Goal: Task Accomplishment & Management: Use online tool/utility

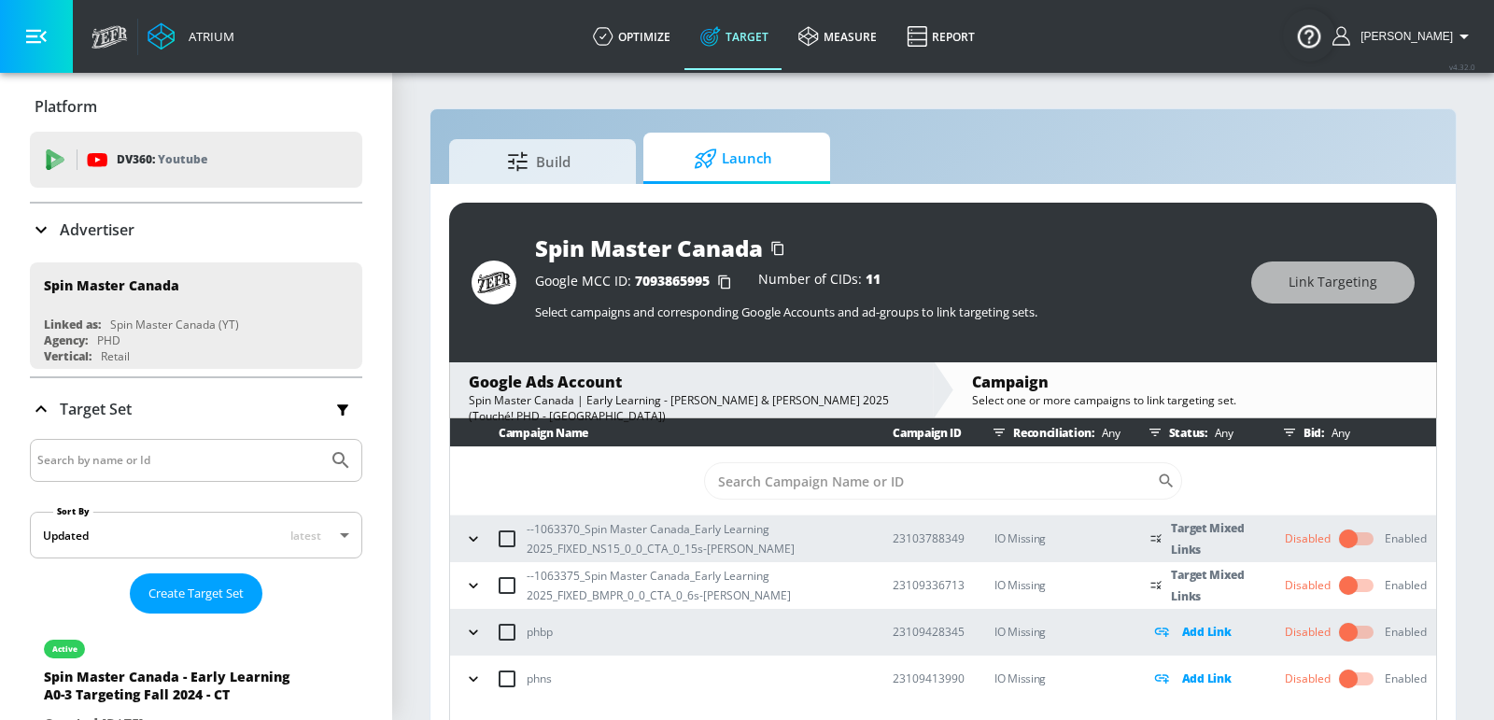
scroll to position [7, 0]
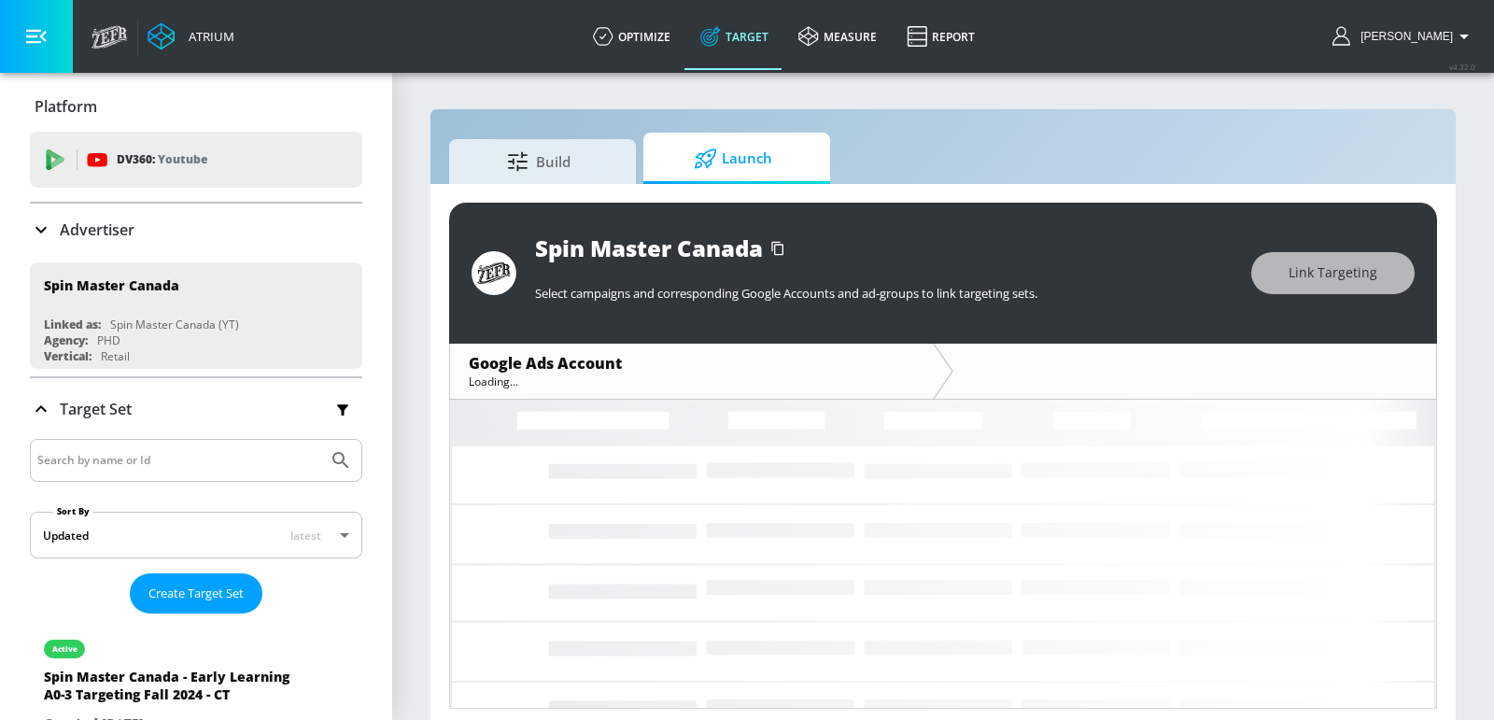
scroll to position [7, 0]
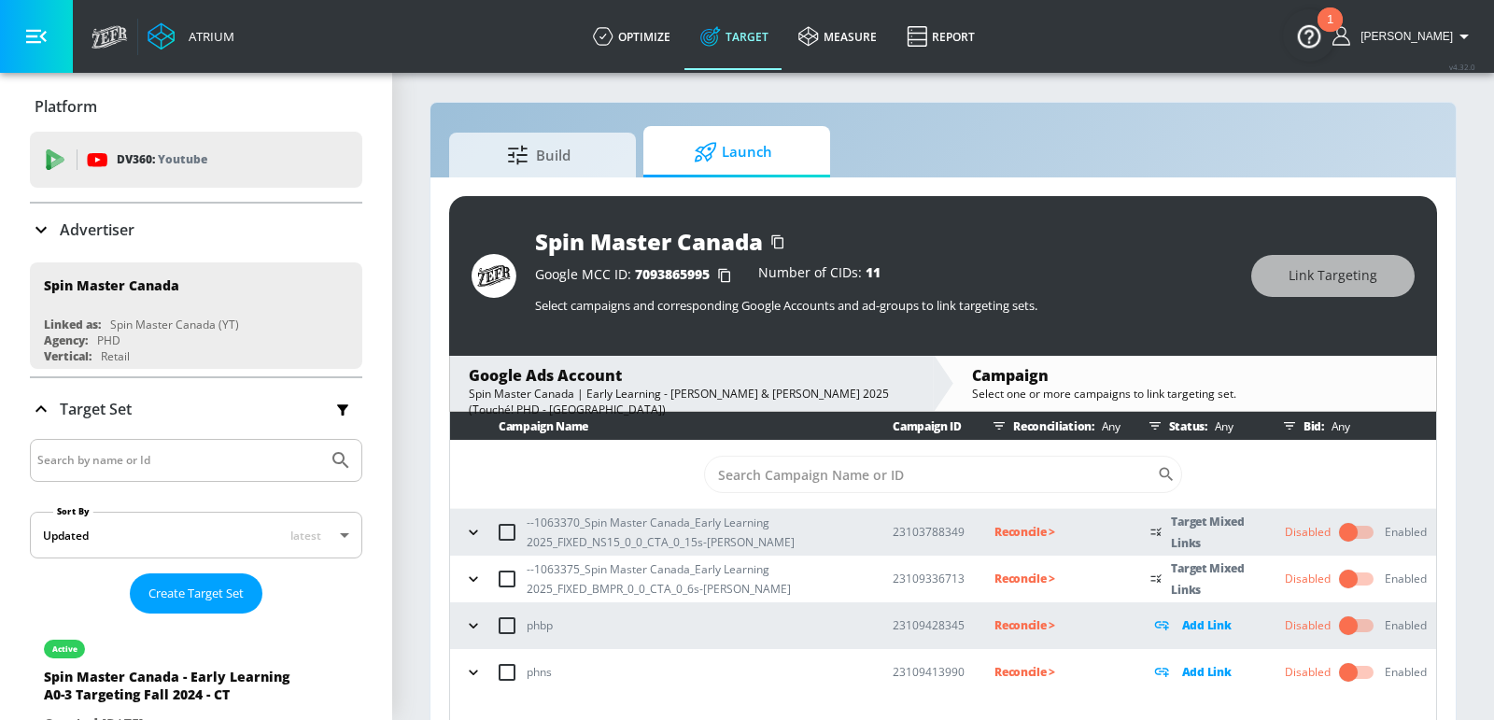
click at [1022, 524] on p "Reconcile >" at bounding box center [1057, 531] width 126 height 21
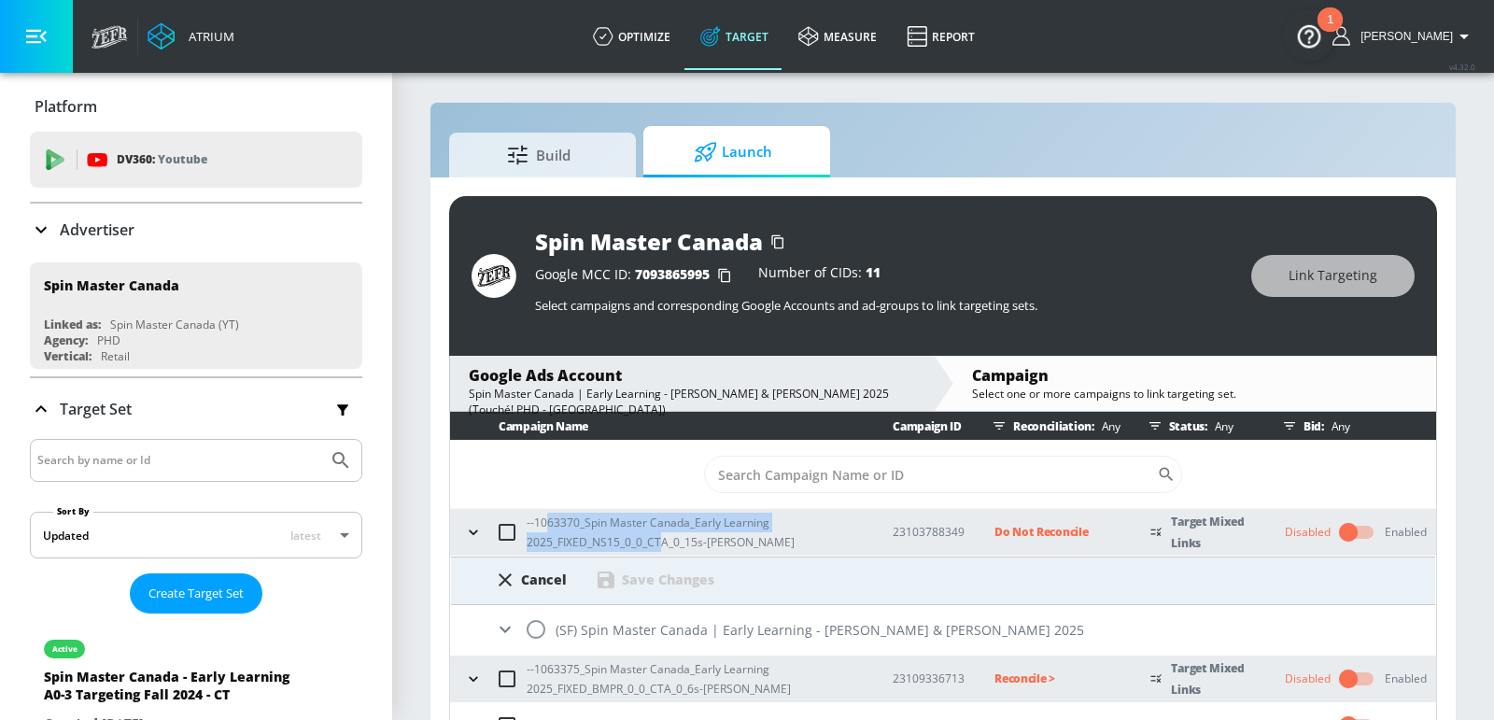
drag, startPoint x: 661, startPoint y: 537, endPoint x: 543, endPoint y: 521, distance: 118.7
click at [542, 521] on p "--1063370_Spin Master Canada_Early Learning 2025_FIXED_NS15_0_0_CTA_0_15s-Melis…" at bounding box center [695, 532] width 336 height 39
copy p "63370_Spin Master Canada_Early Learning 2025_FIXED_NS15_0_0_CT"
click at [542, 632] on input "radio" at bounding box center [535, 629] width 39 height 39
radio input "true"
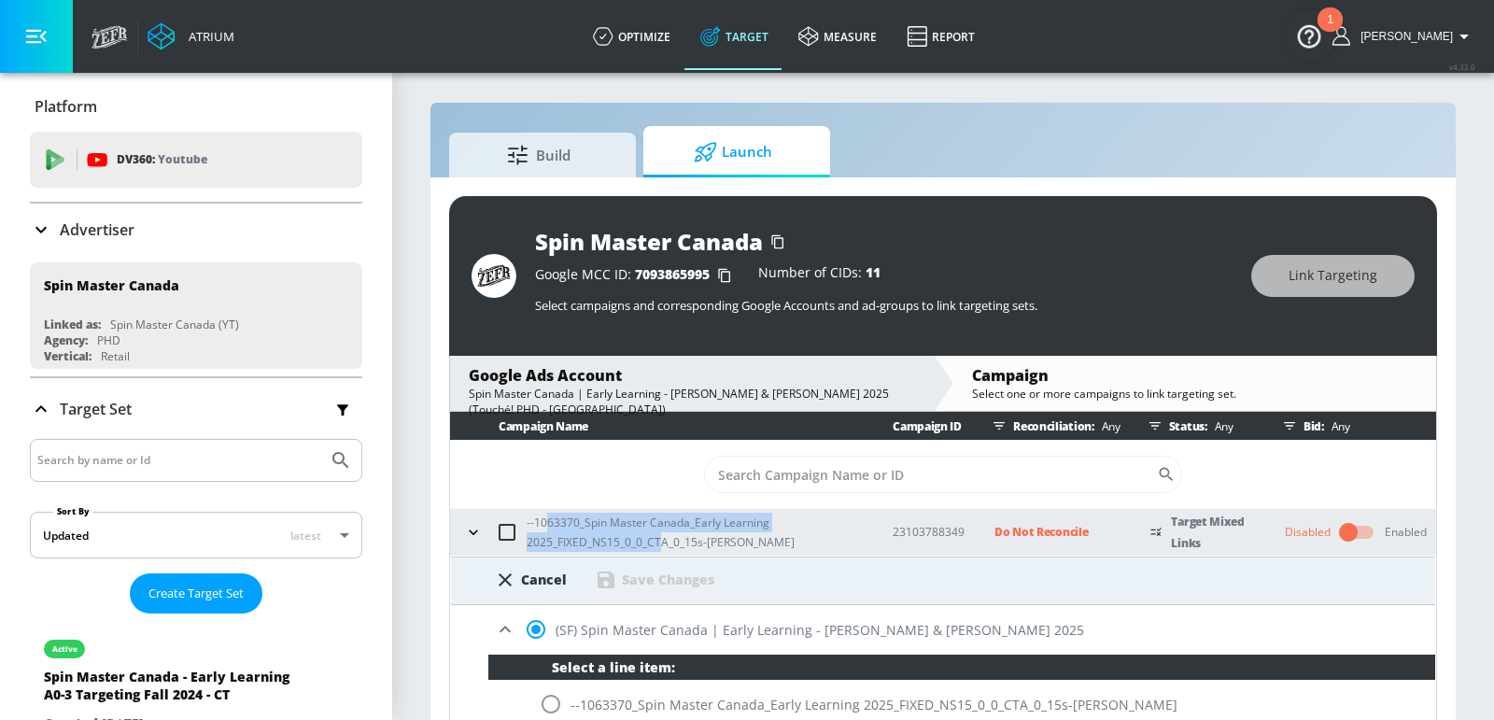
scroll to position [62, 0]
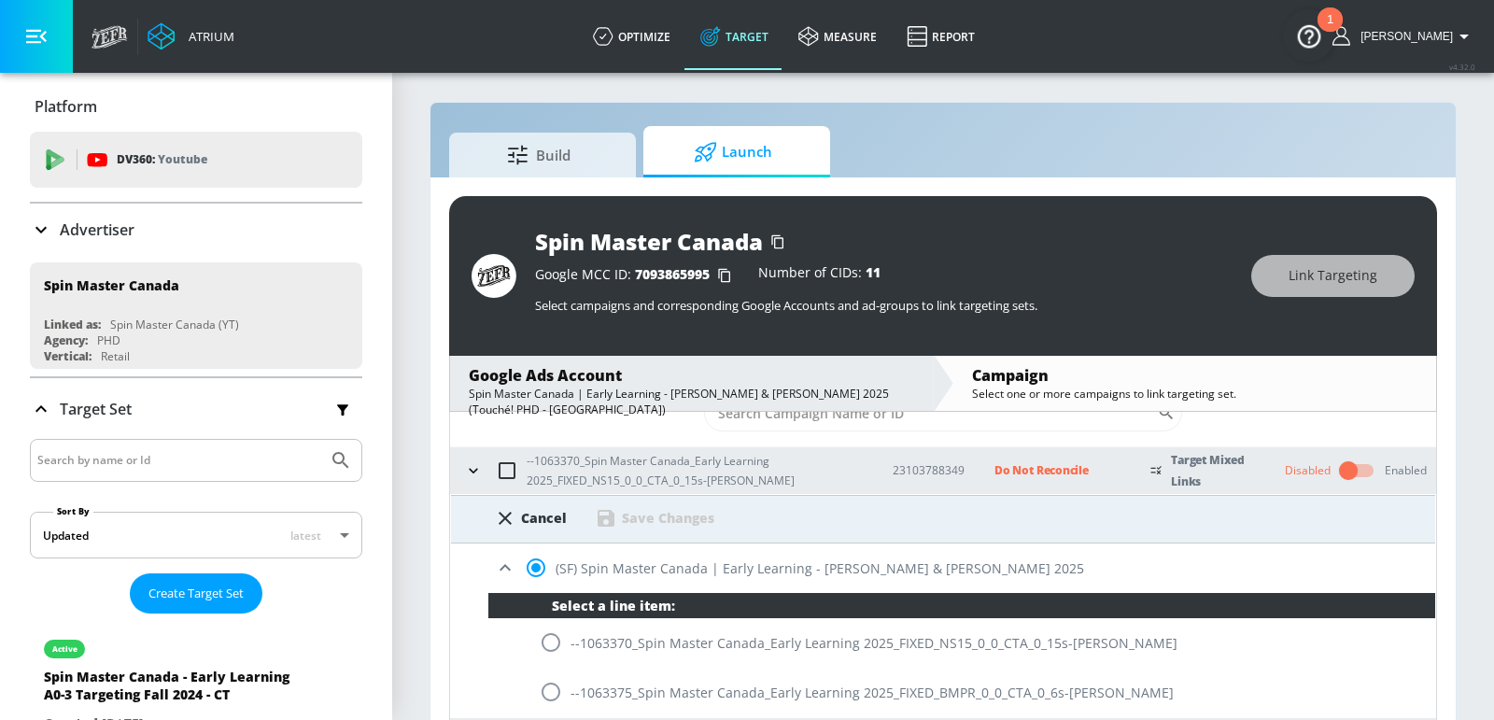
click at [554, 639] on input "radio" at bounding box center [550, 642] width 39 height 39
radio input "true"
click at [646, 513] on div "Save Changes" at bounding box center [668, 518] width 92 height 18
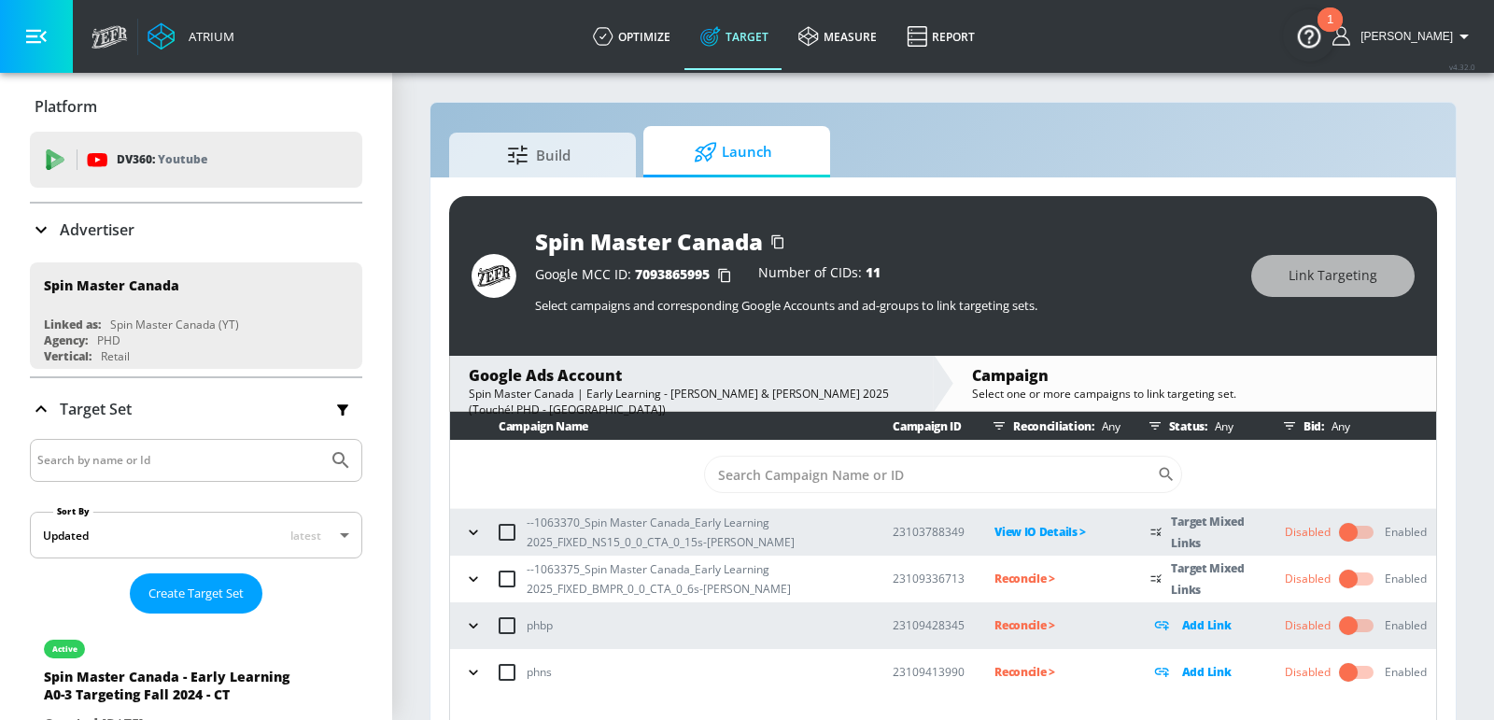
scroll to position [0, 0]
click at [1019, 588] on td "Reconcile >" at bounding box center [1042, 578] width 156 height 47
click at [1032, 576] on p "Reconcile >" at bounding box center [1057, 578] width 126 height 21
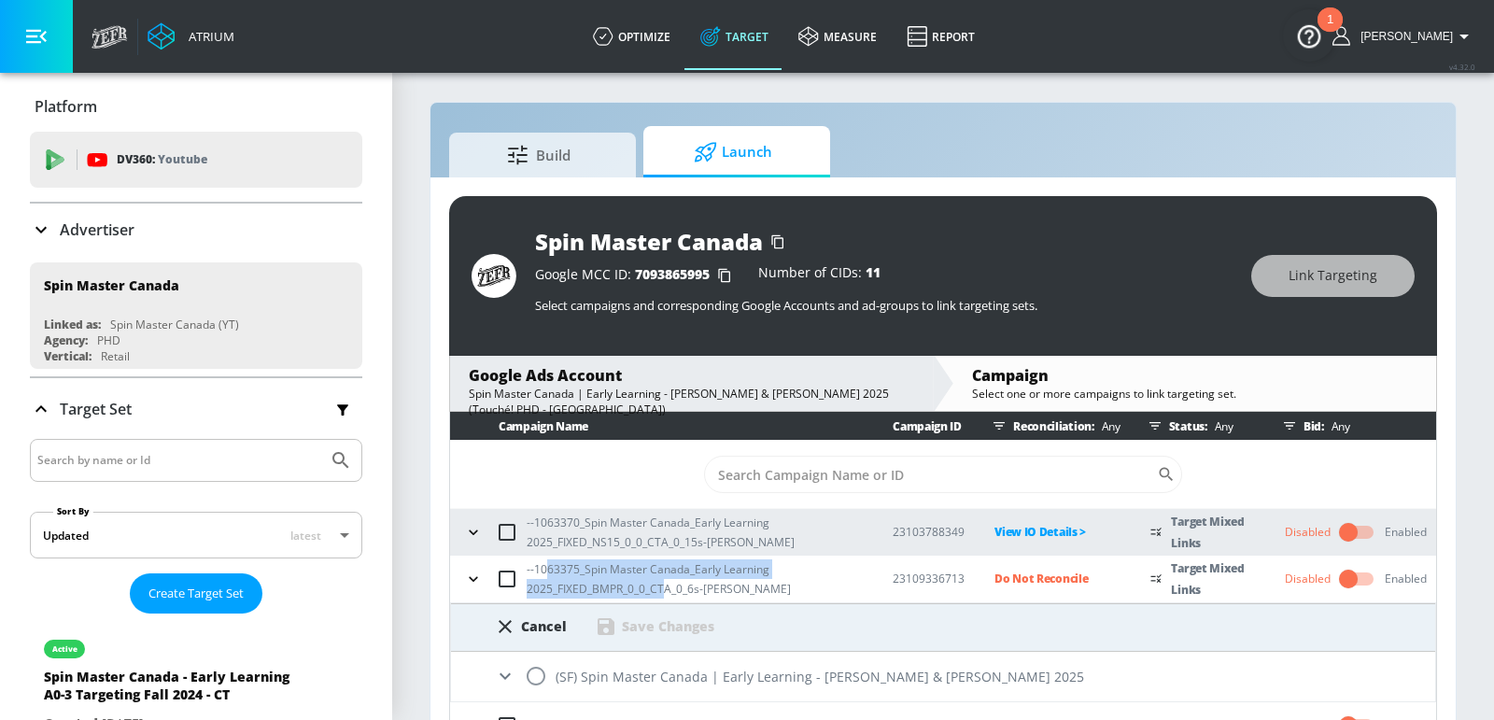
drag, startPoint x: 664, startPoint y: 583, endPoint x: 548, endPoint y: 566, distance: 117.1
click at [546, 566] on p "--1063375_Spin Master Canada_Early Learning 2025_FIXED_BMPR_0_0_CTA_0_6s-Meliss…" at bounding box center [695, 578] width 336 height 39
copy p "63375_Spin Master Canada_Early Learning 2025_FIXED_BMPR_0_0_CT"
click at [546, 686] on input "radio" at bounding box center [535, 675] width 39 height 39
radio input "true"
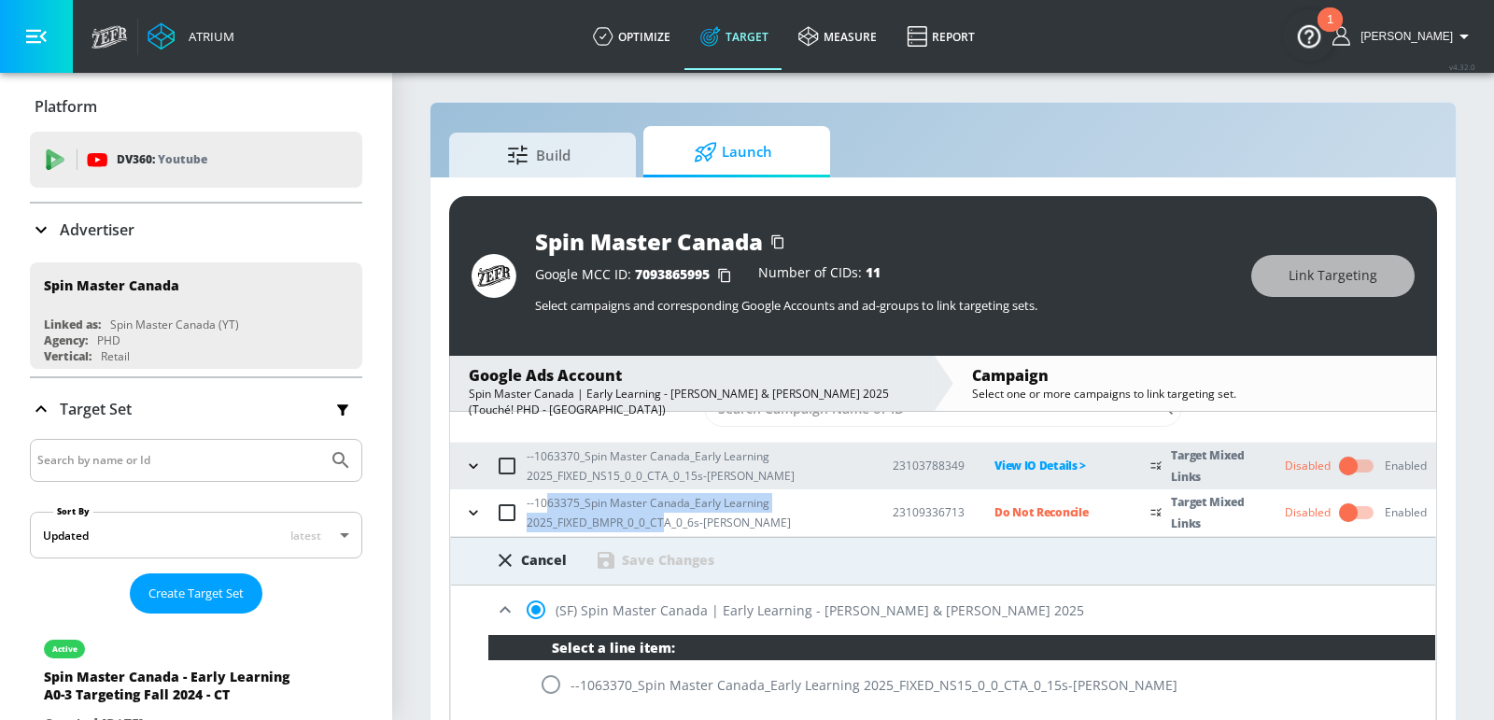
scroll to position [127, 0]
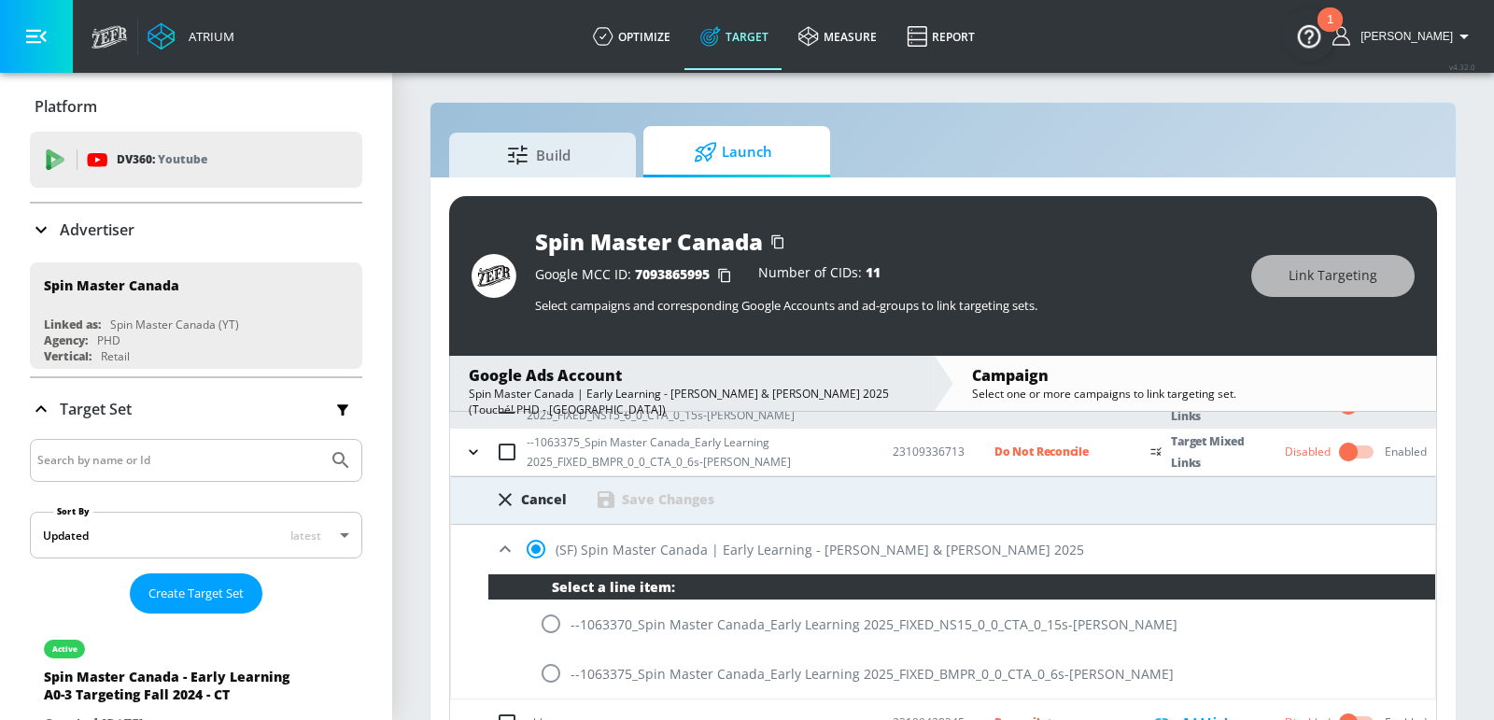
click at [553, 668] on input "radio" at bounding box center [550, 672] width 39 height 39
radio input "true"
click at [654, 490] on div "Save Changes" at bounding box center [668, 499] width 92 height 18
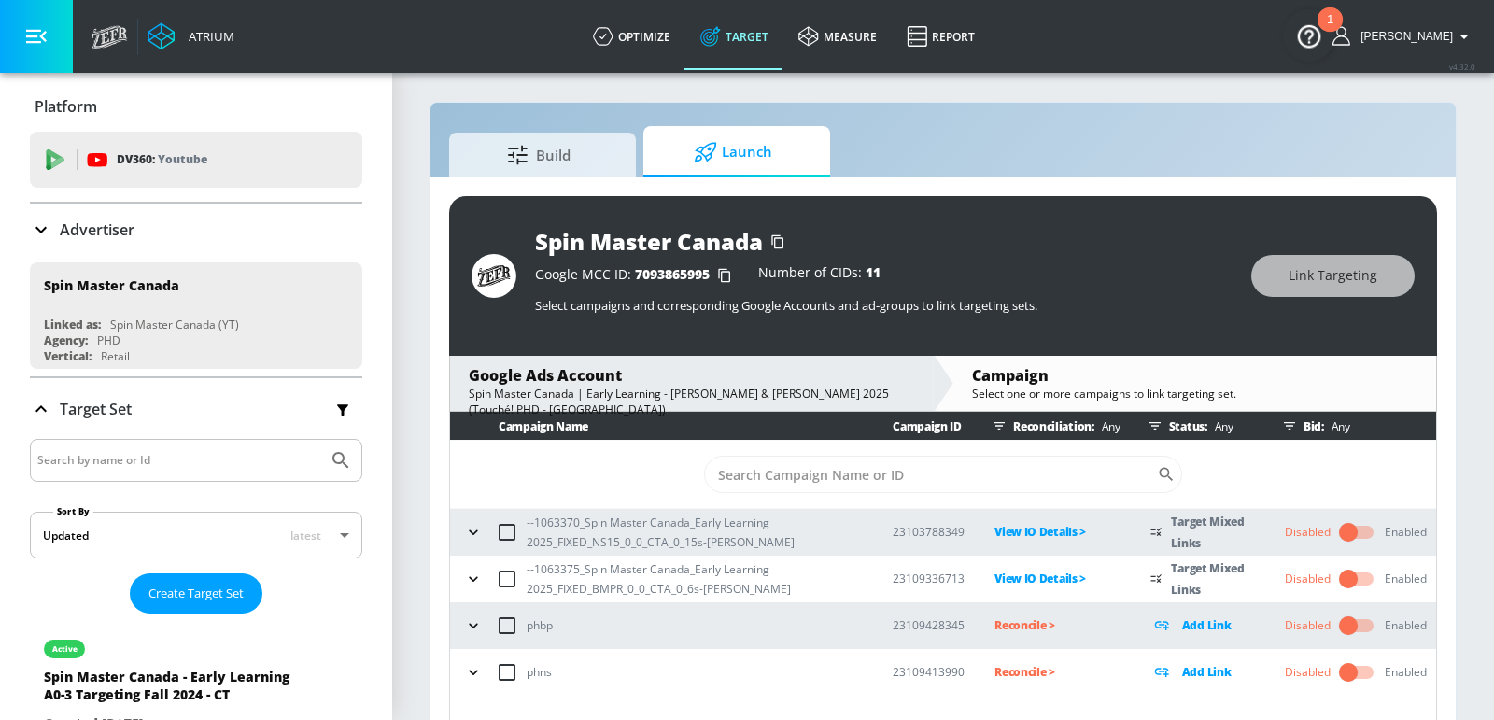
scroll to position [0, 0]
click at [1449, 248] on div "Spin Master Canada Google MCC ID: 7093865995 Number of CIDs: 11 Select campaign…" at bounding box center [942, 458] width 1025 height 562
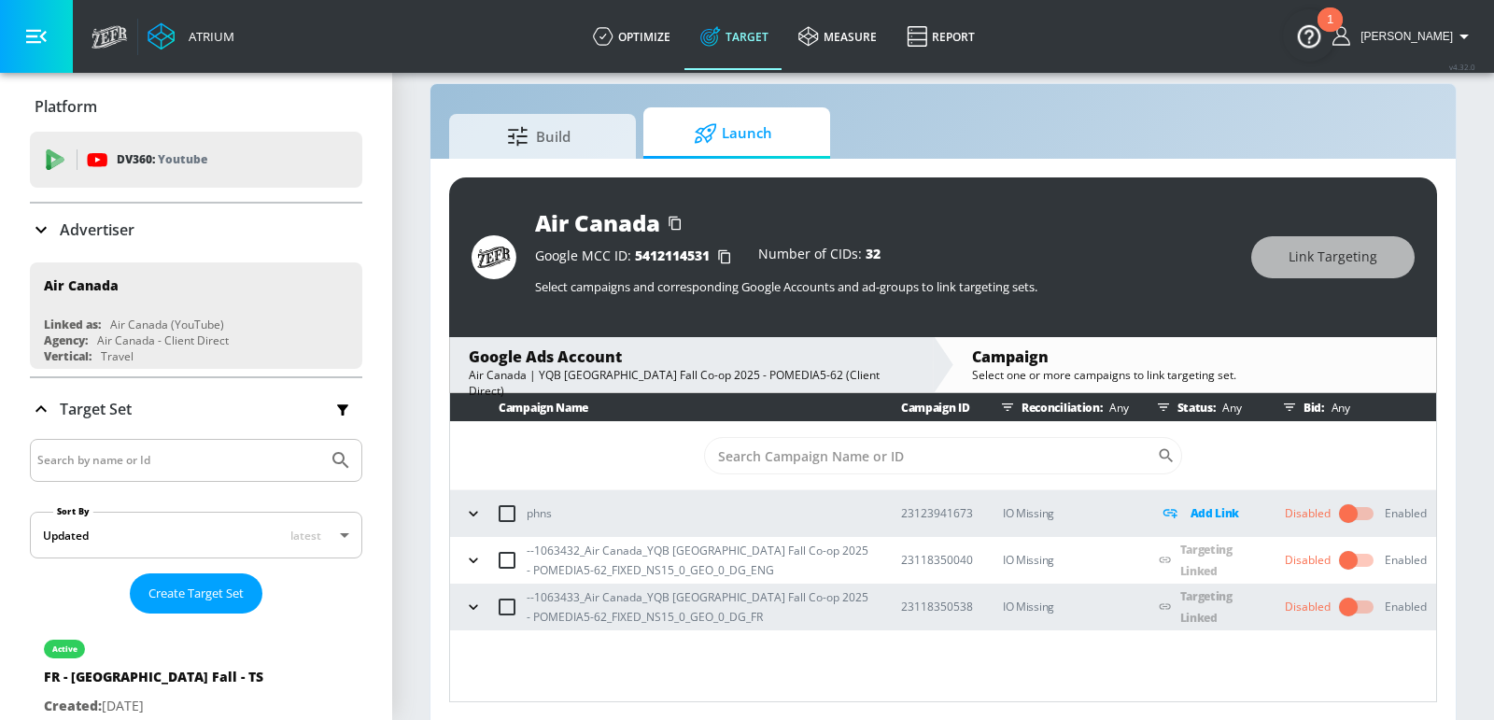
scroll to position [423, 0]
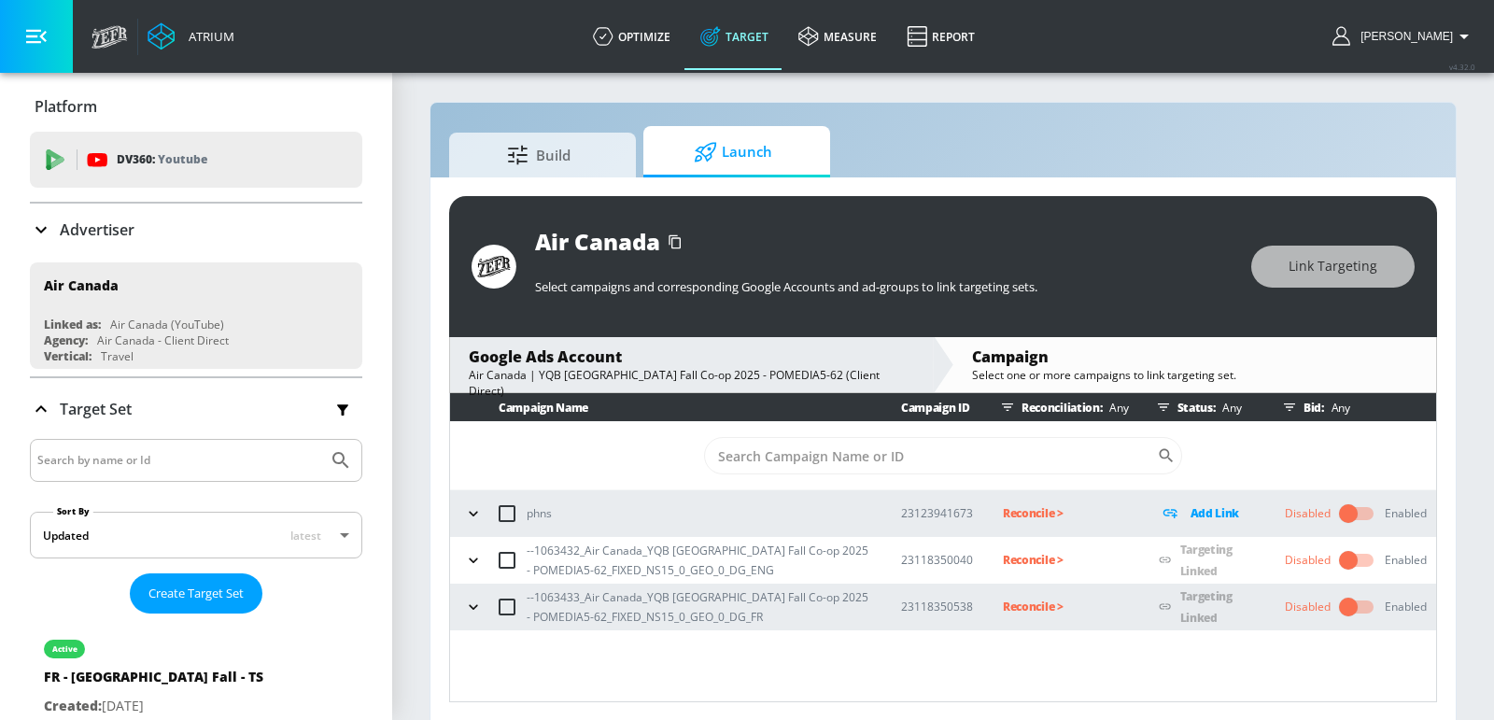
scroll to position [7, 0]
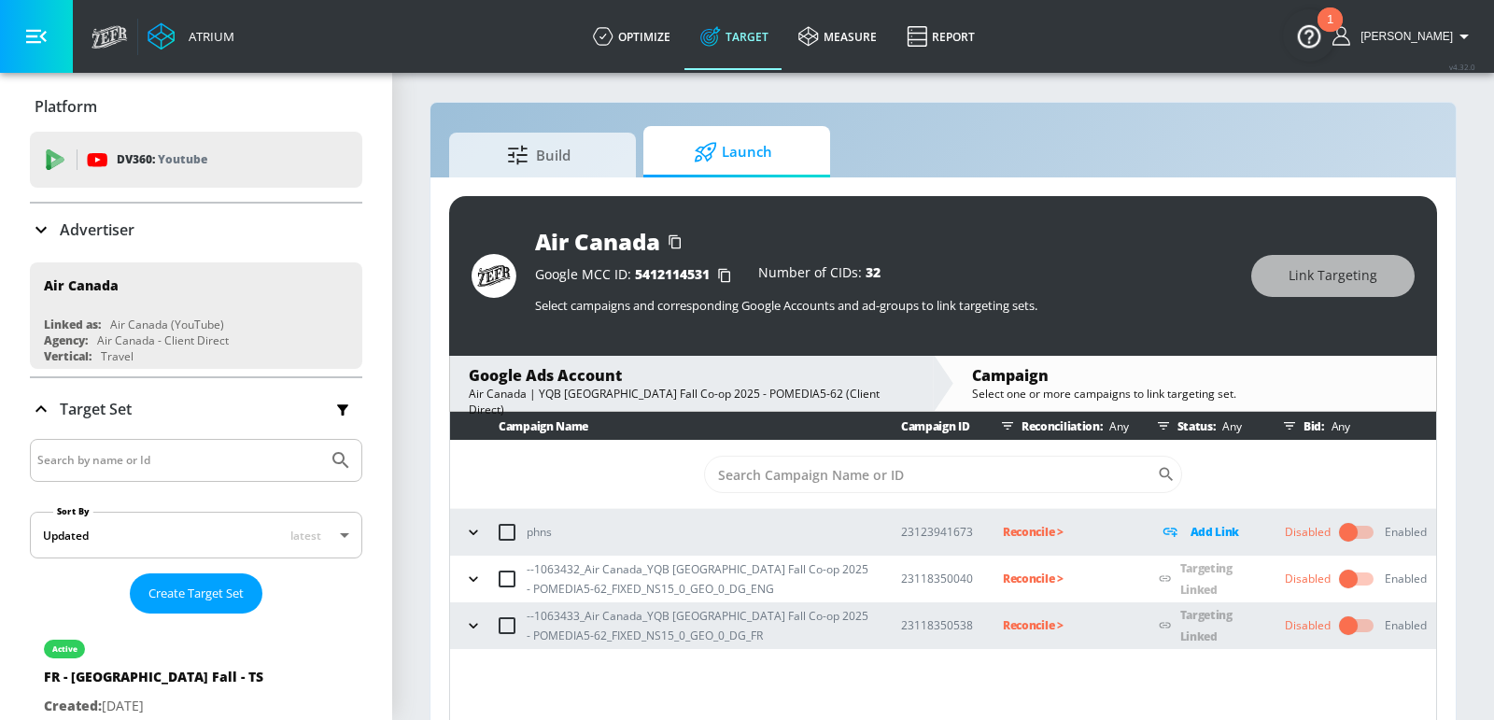
click at [1030, 572] on p "Reconcile >" at bounding box center [1066, 578] width 126 height 21
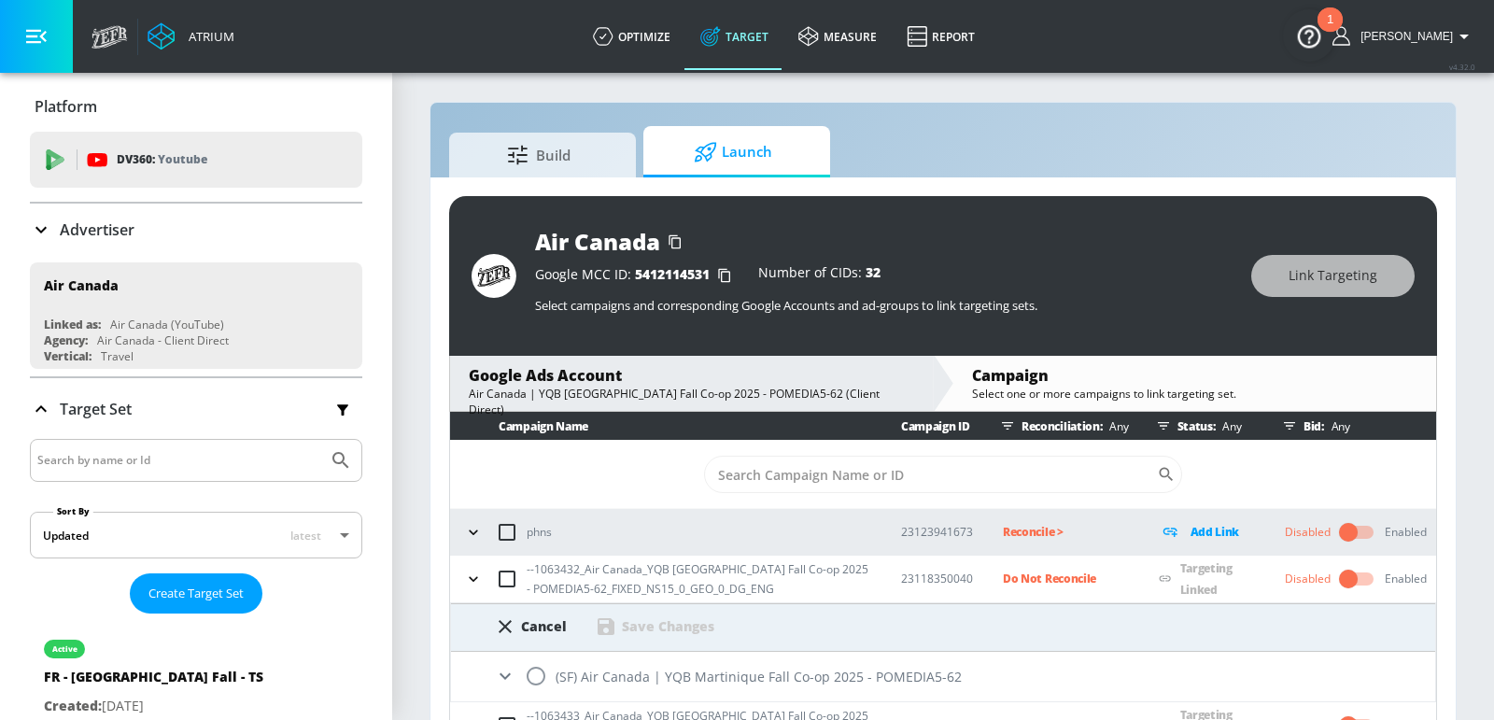
scroll to position [27, 0]
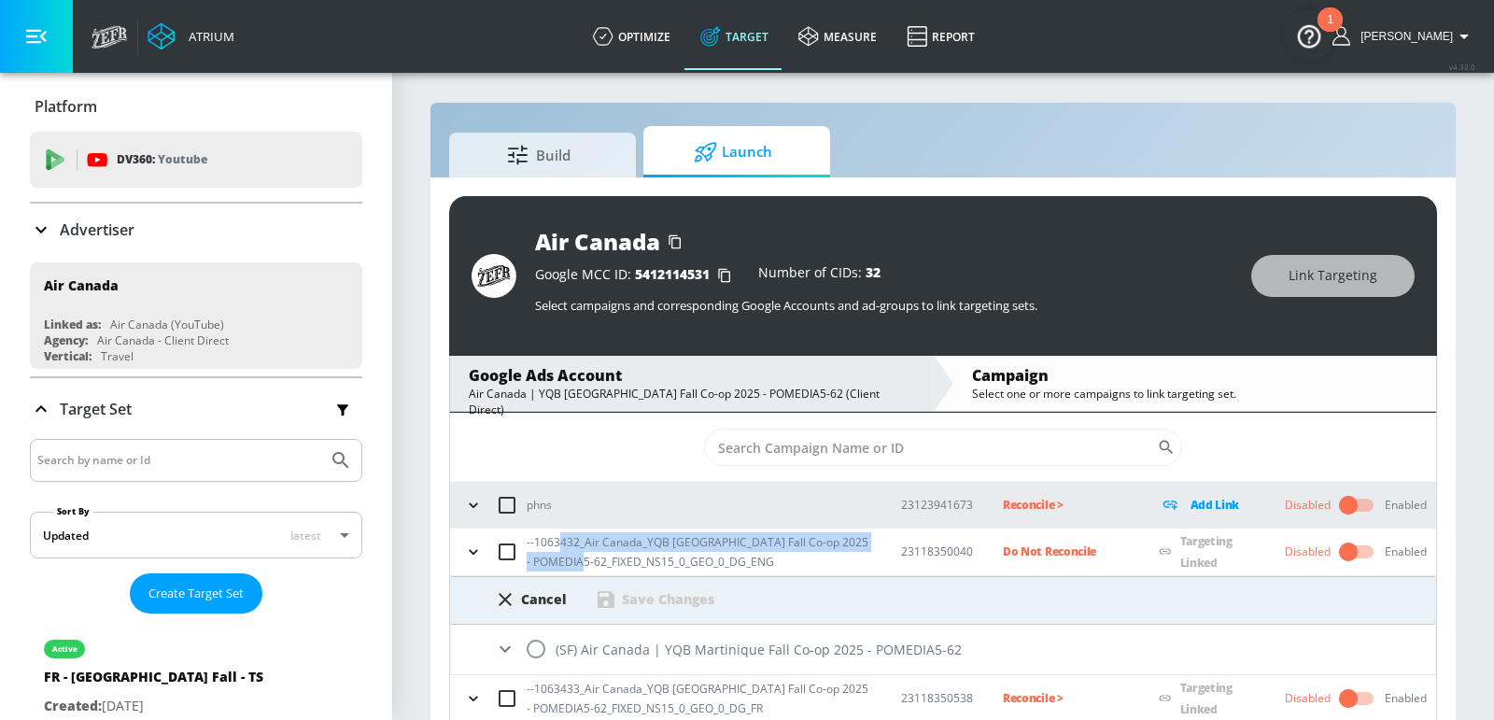
drag, startPoint x: 615, startPoint y: 563, endPoint x: 555, endPoint y: 538, distance: 64.8
click at [555, 538] on p "--1063432_Air Canada_YQB [GEOGRAPHIC_DATA] Fall Co-op 2025 - POMEDIA5-62_FIXED_…" at bounding box center [699, 551] width 344 height 39
copy p "432_Air Canada_YQB Martinique Fall Co-op 2025 - POMEDIA5-62_FI"
click at [534, 653] on input "radio" at bounding box center [535, 648] width 39 height 39
radio input "true"
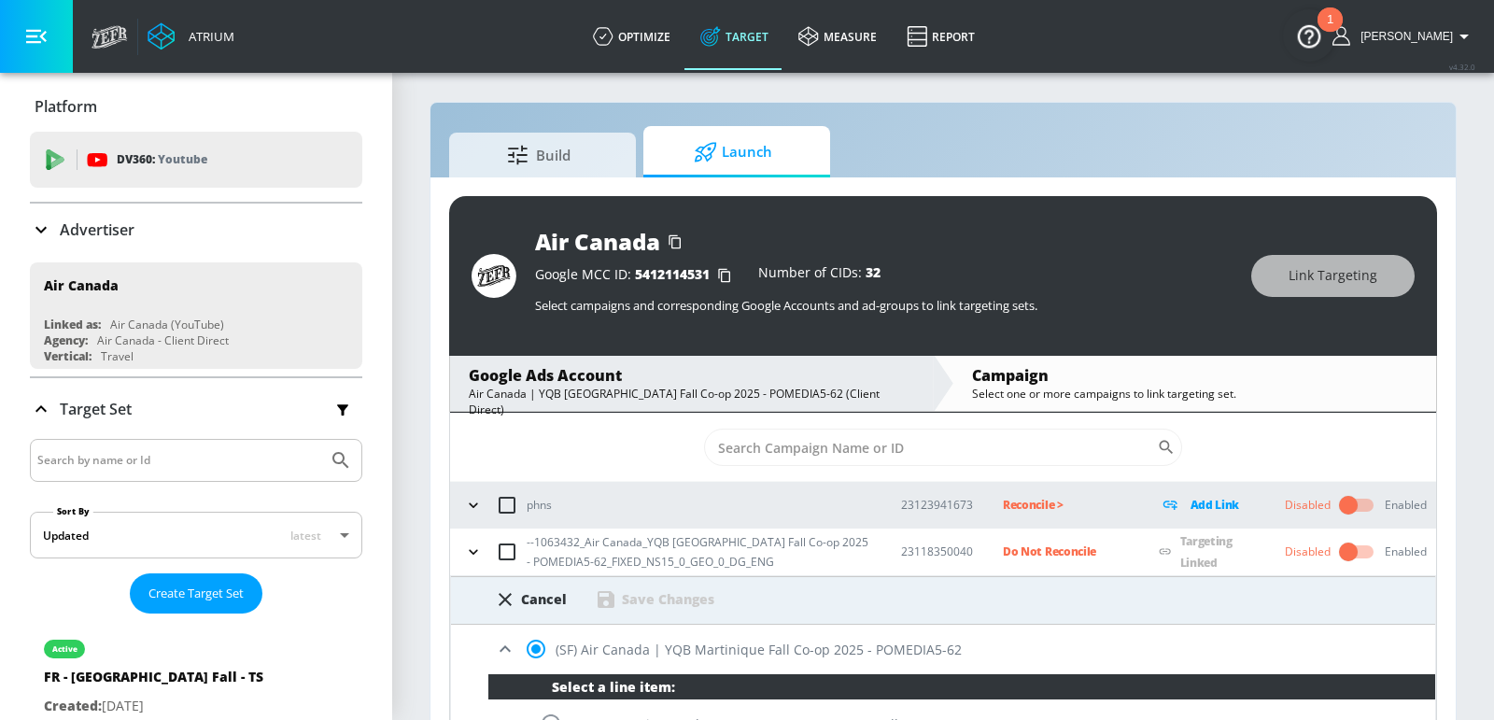
scroll to position [38, 0]
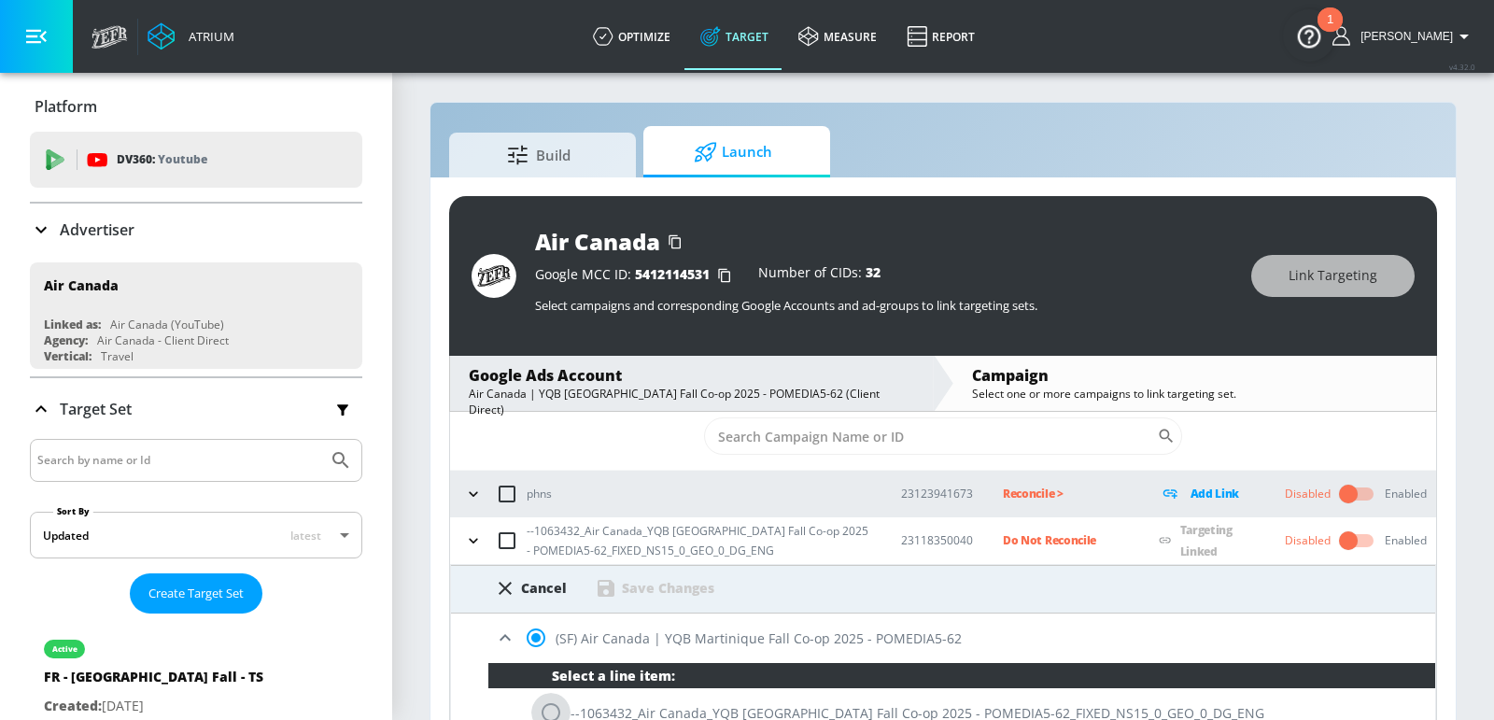
click at [547, 705] on input "radio" at bounding box center [550, 712] width 39 height 39
radio input "true"
click at [647, 580] on div "Save Changes" at bounding box center [668, 588] width 92 height 18
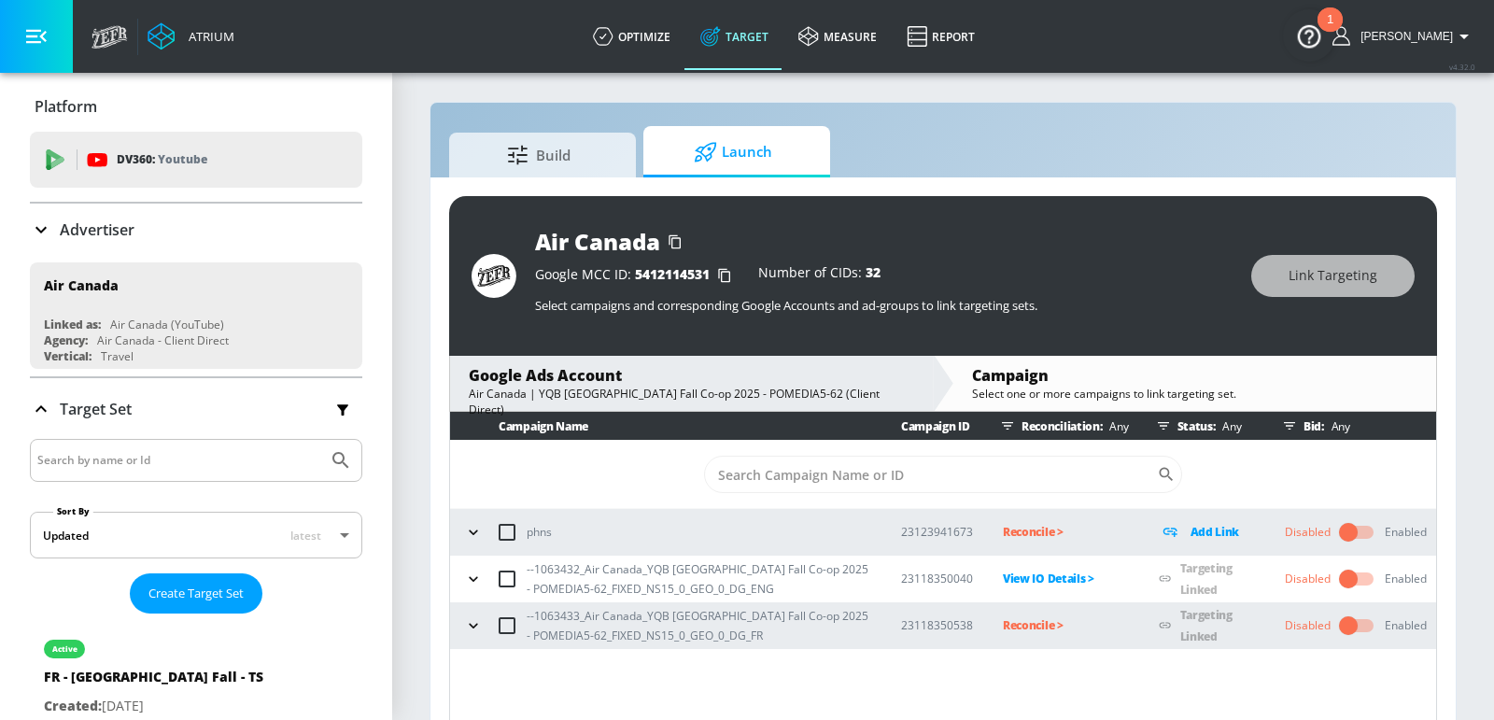
scroll to position [0, 0]
click at [1032, 619] on p "Reconcile >" at bounding box center [1066, 624] width 126 height 21
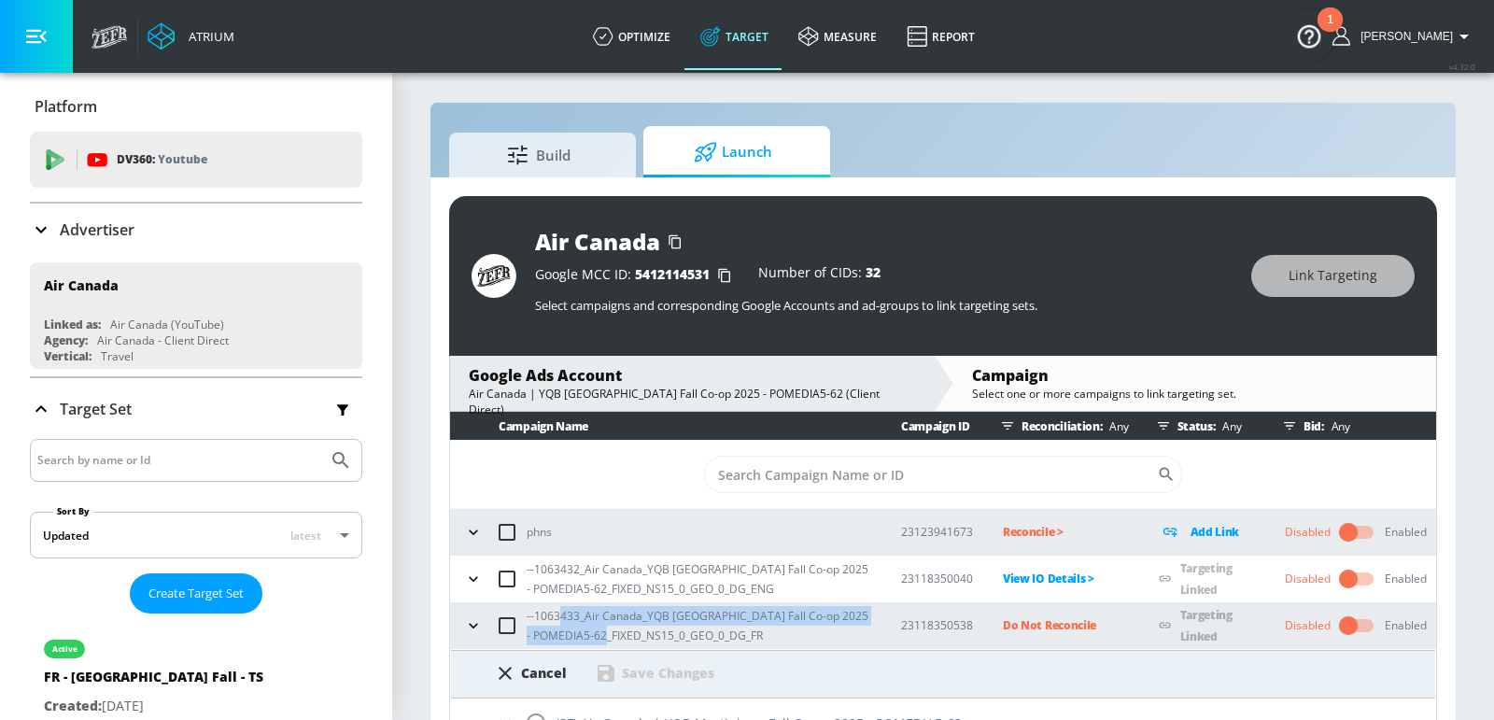
drag, startPoint x: 637, startPoint y: 630, endPoint x: 556, endPoint y: 614, distance: 81.8
click at [556, 615] on p "--1063433_Air Canada_YQB [GEOGRAPHIC_DATA] Fall Co-op 2025 - POMEDIA5-62_FIXED_…" at bounding box center [699, 625] width 344 height 39
copy p "433_Air Canada_YQB Martinique Fall Co-op 2025 - POMEDIA5-62_FIXED_"
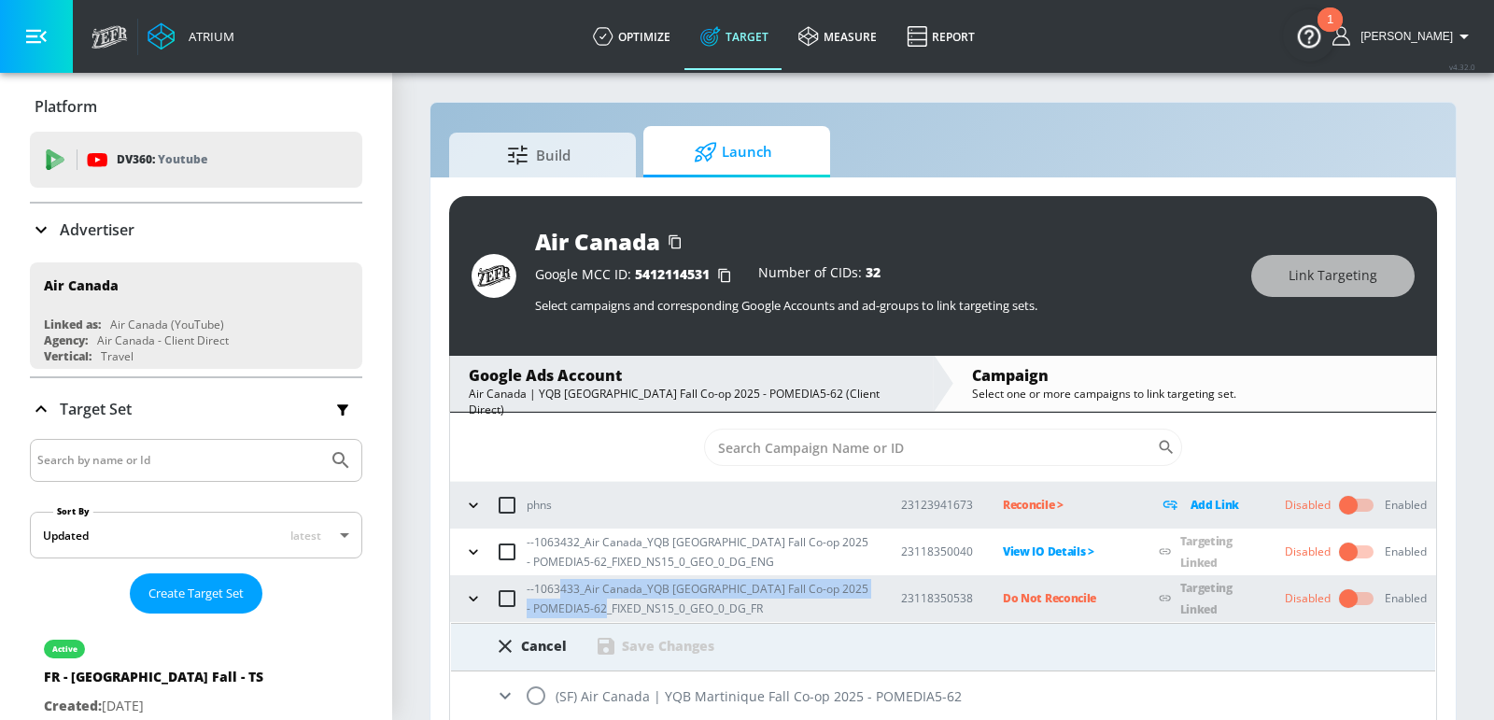
click at [540, 691] on input "radio" at bounding box center [535, 695] width 39 height 39
radio input "true"
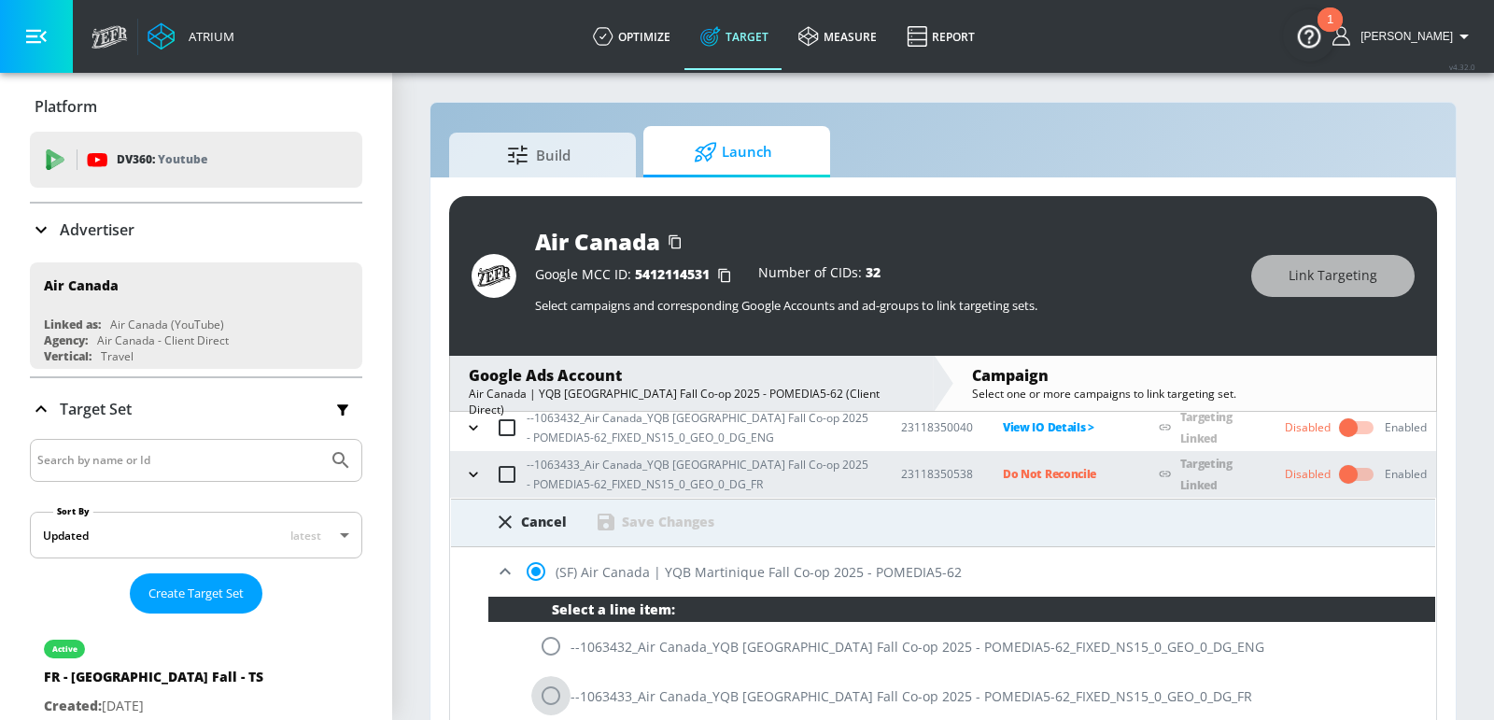
click at [555, 689] on input "radio" at bounding box center [550, 695] width 39 height 39
radio input "true"
click at [675, 524] on div "Save Changes" at bounding box center [668, 522] width 92 height 18
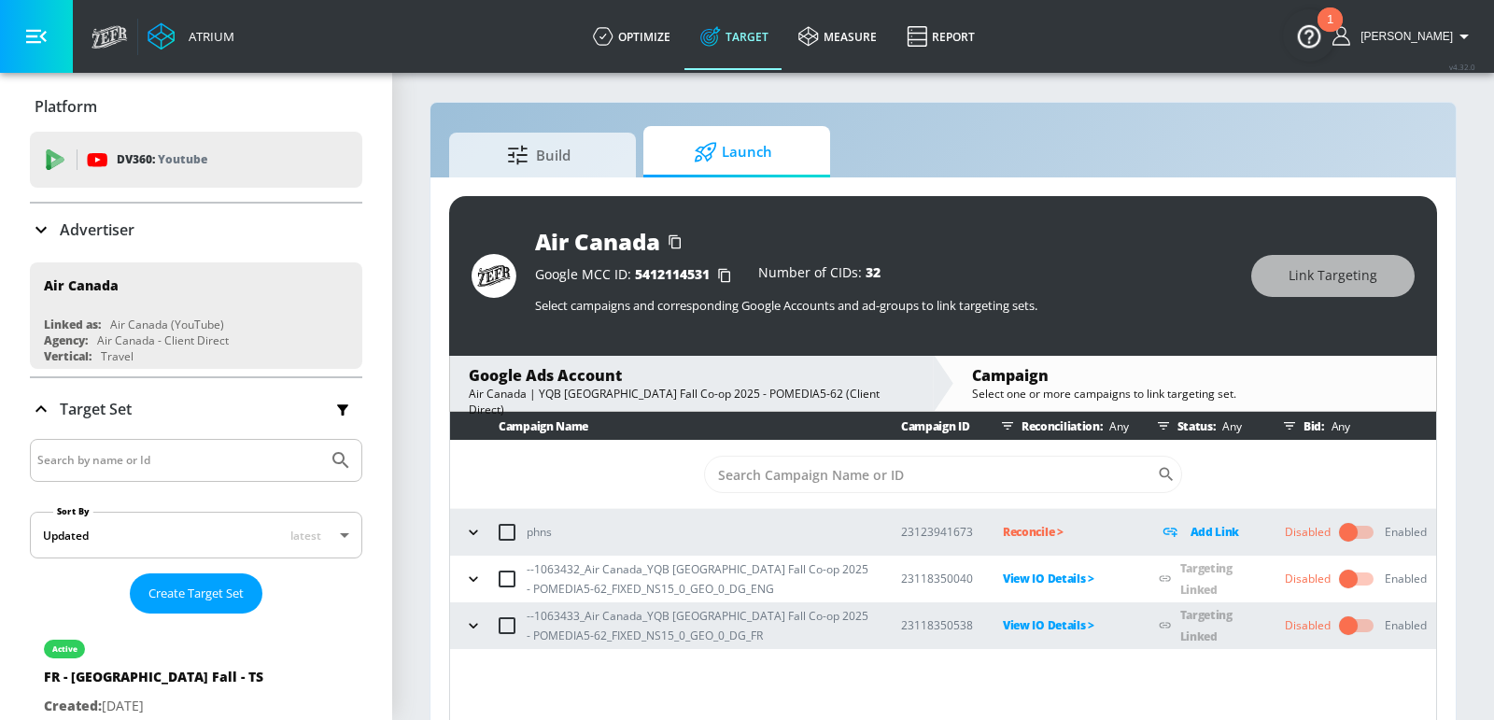
scroll to position [0, 0]
click at [1484, 308] on section "Build Launch Air Canada Google MCC ID: 5412114531 Number of CIDs: 32 Select cam…" at bounding box center [943, 402] width 1102 height 676
